Goal: Information Seeking & Learning: Understand process/instructions

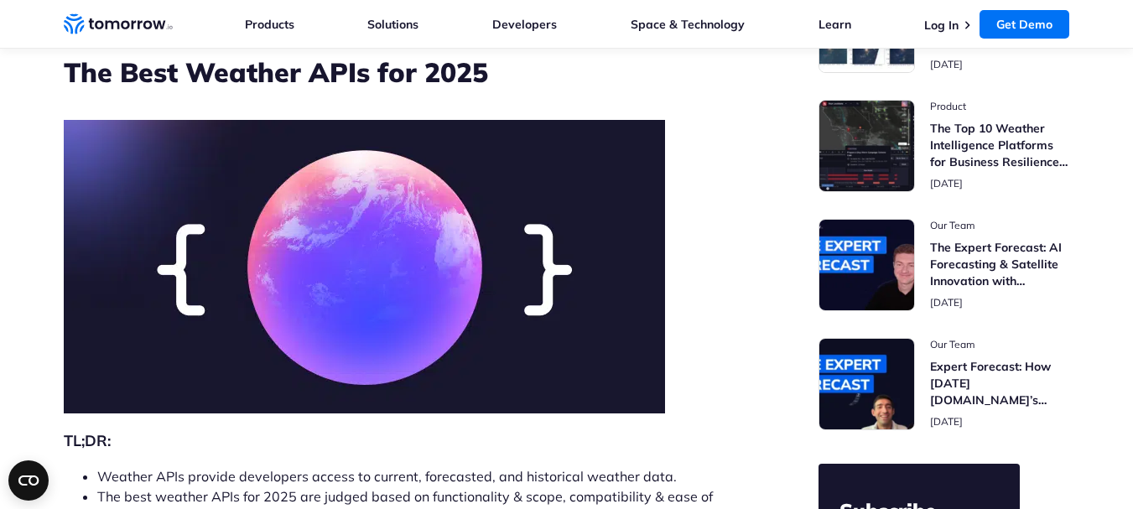
scroll to position [84, 0]
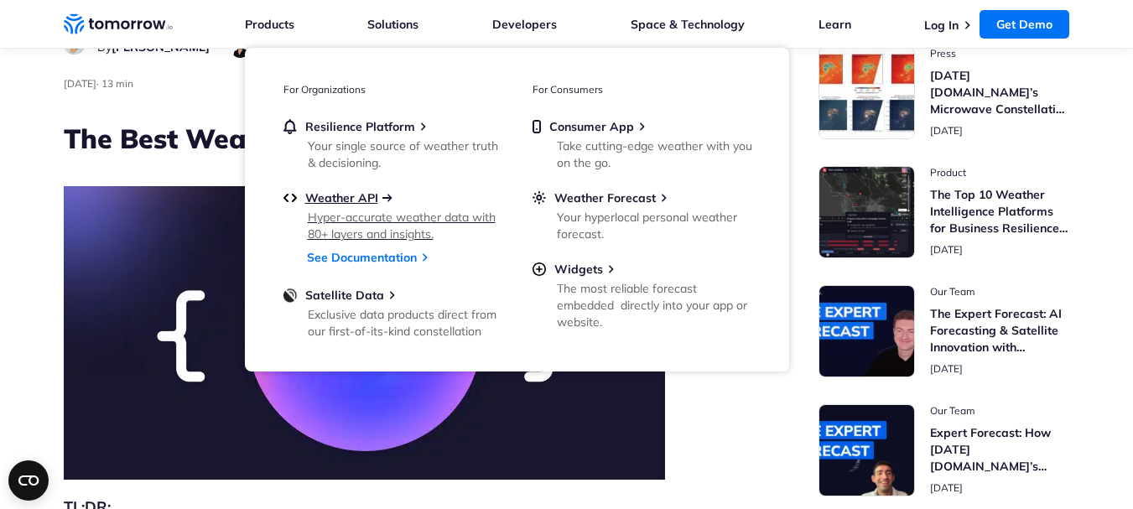
click at [356, 198] on span "Weather API" at bounding box center [341, 197] width 73 height 15
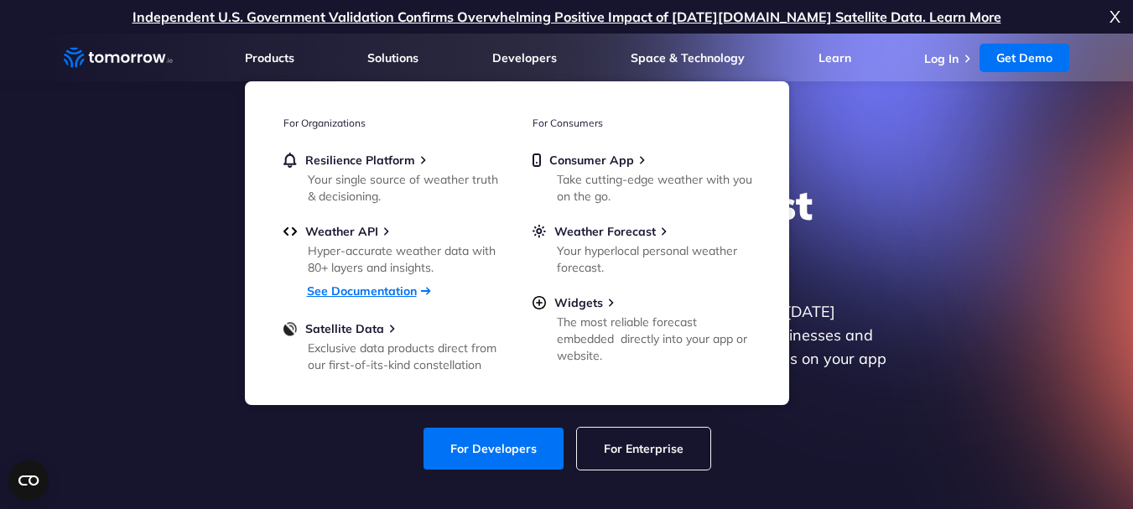
click at [376, 289] on link "See Documentation" at bounding box center [362, 290] width 110 height 15
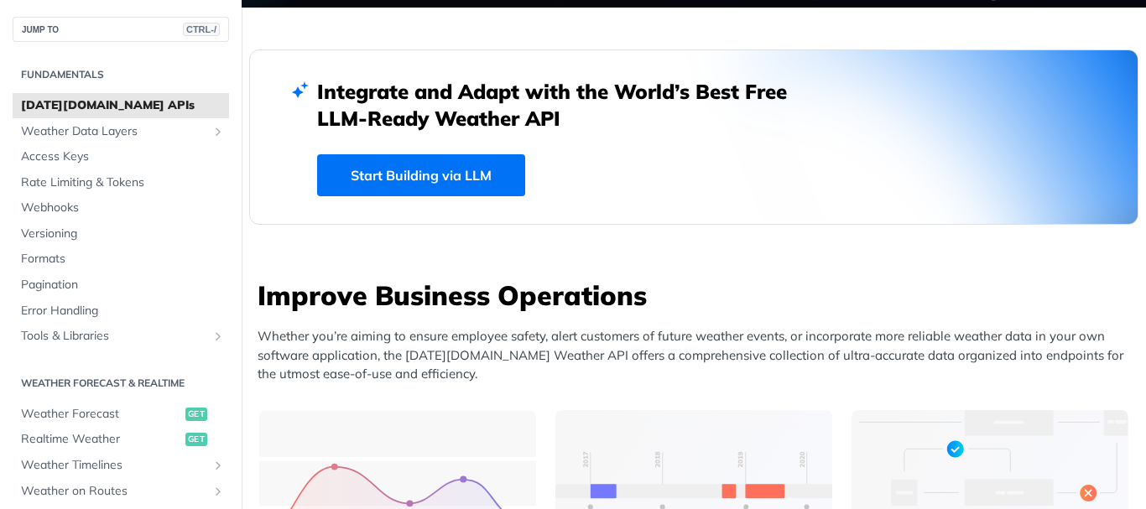
scroll to position [419, 0]
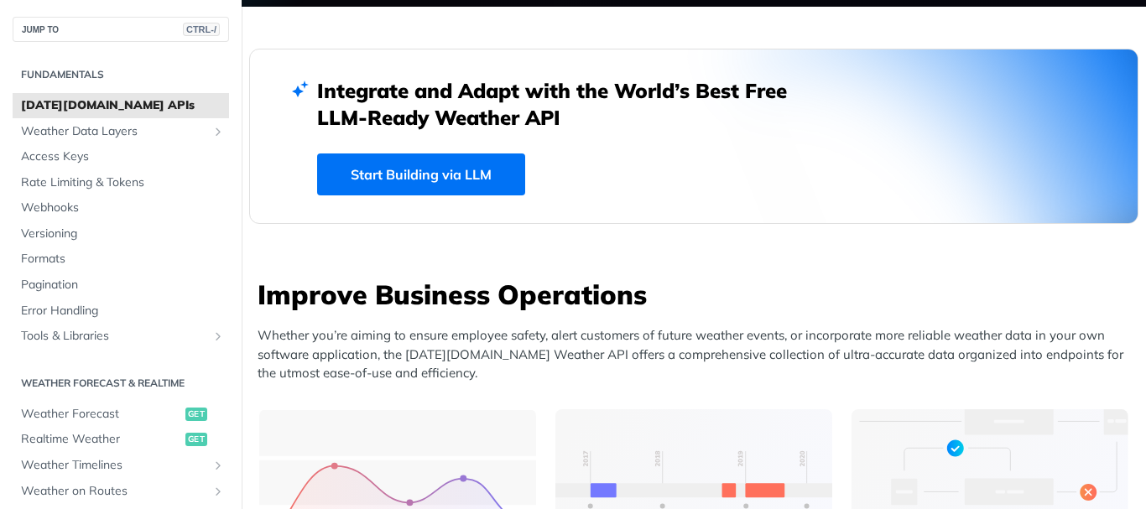
click at [431, 175] on link "Start Building via LLM" at bounding box center [421, 174] width 208 height 42
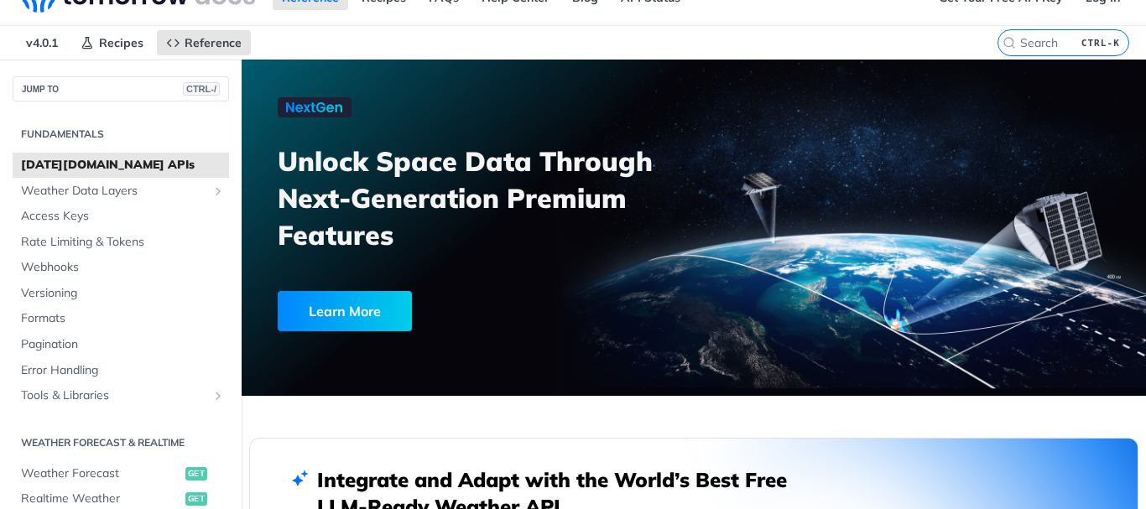
scroll to position [0, 0]
